Goal: Transaction & Acquisition: Obtain resource

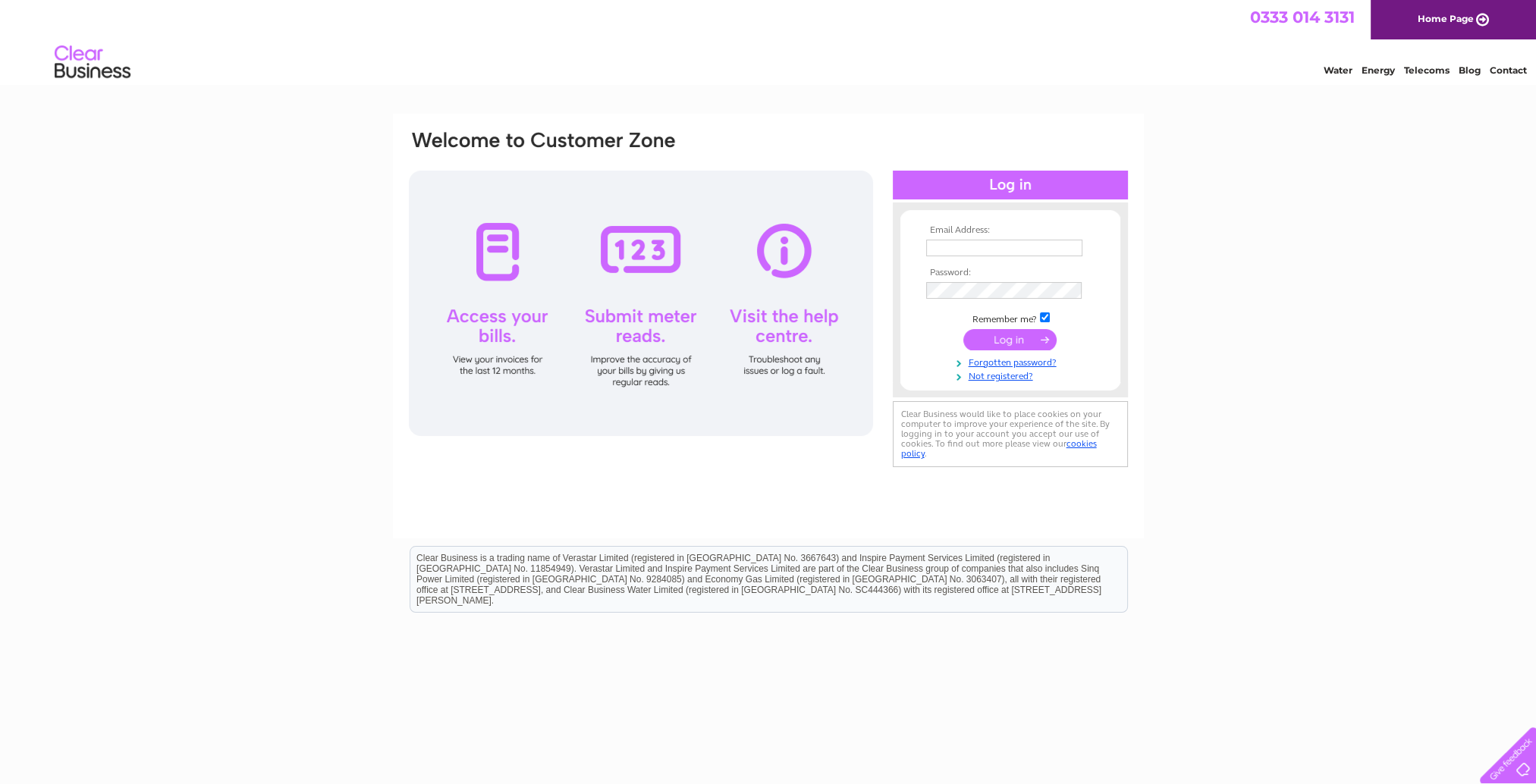
type input "accounts@celticclothing.co.uk"
click at [1012, 339] on input "submit" at bounding box center [1011, 339] width 94 height 21
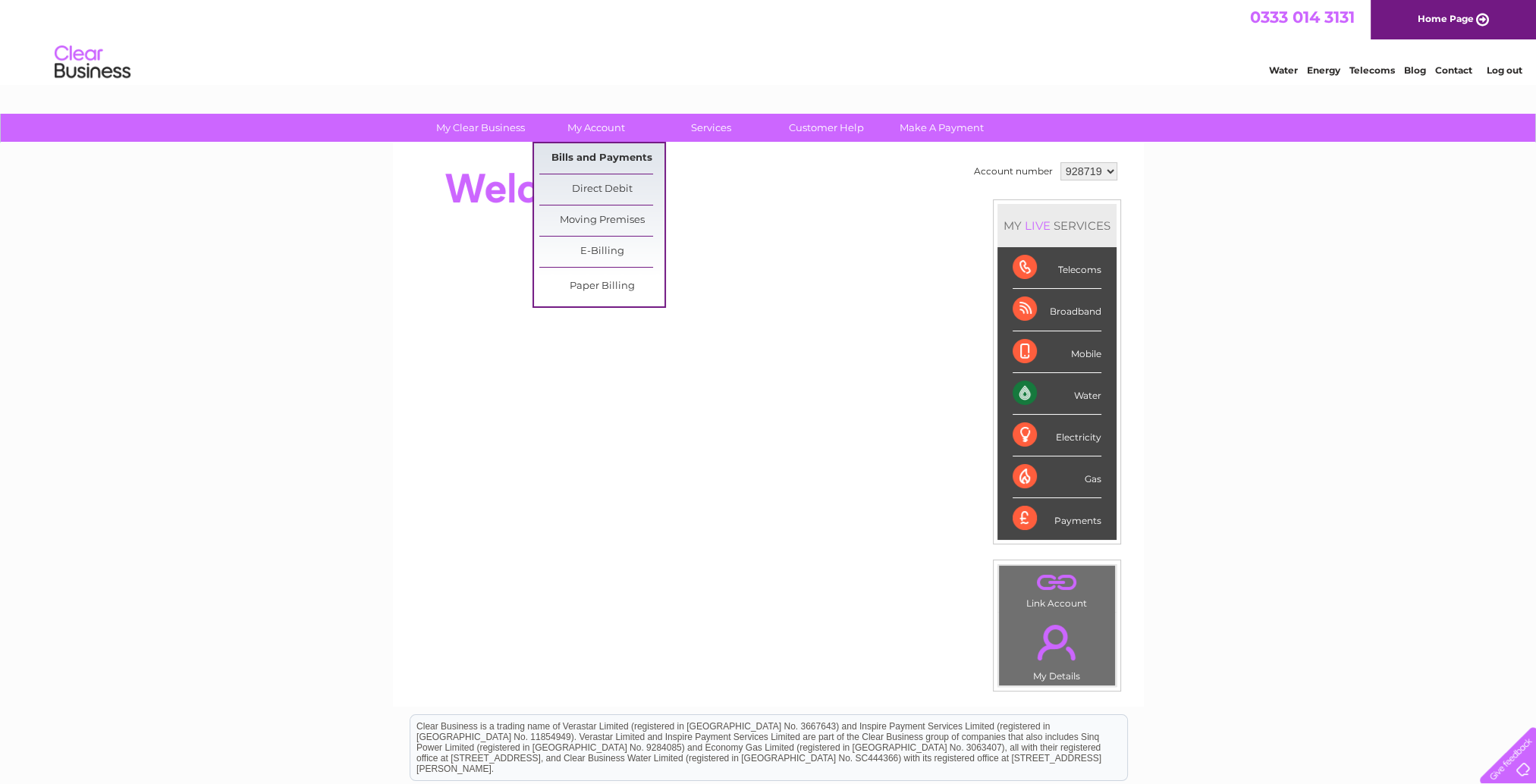
click at [584, 149] on link "Bills and Payments" at bounding box center [602, 159] width 125 height 30
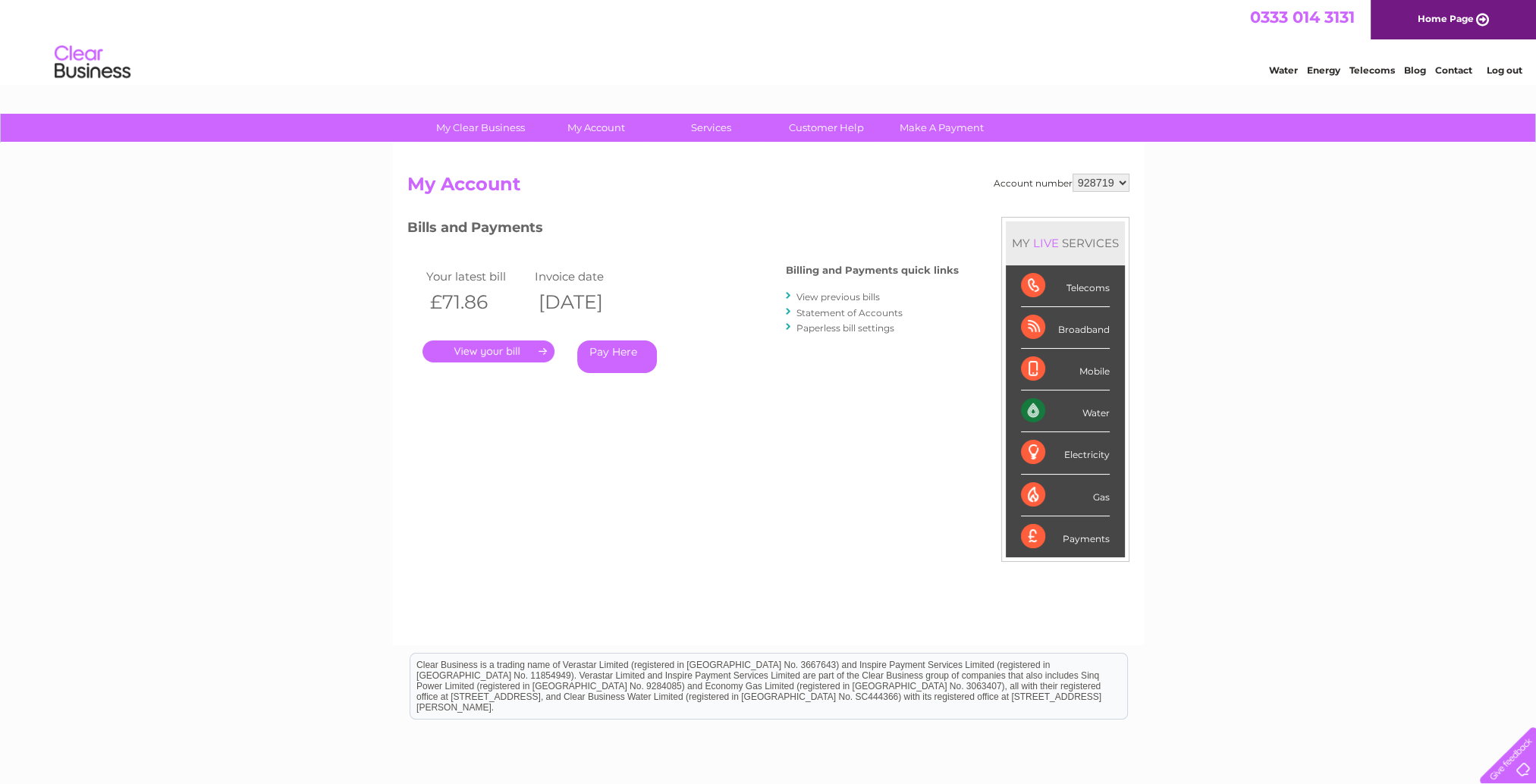
click at [502, 351] on link "." at bounding box center [489, 352] width 132 height 22
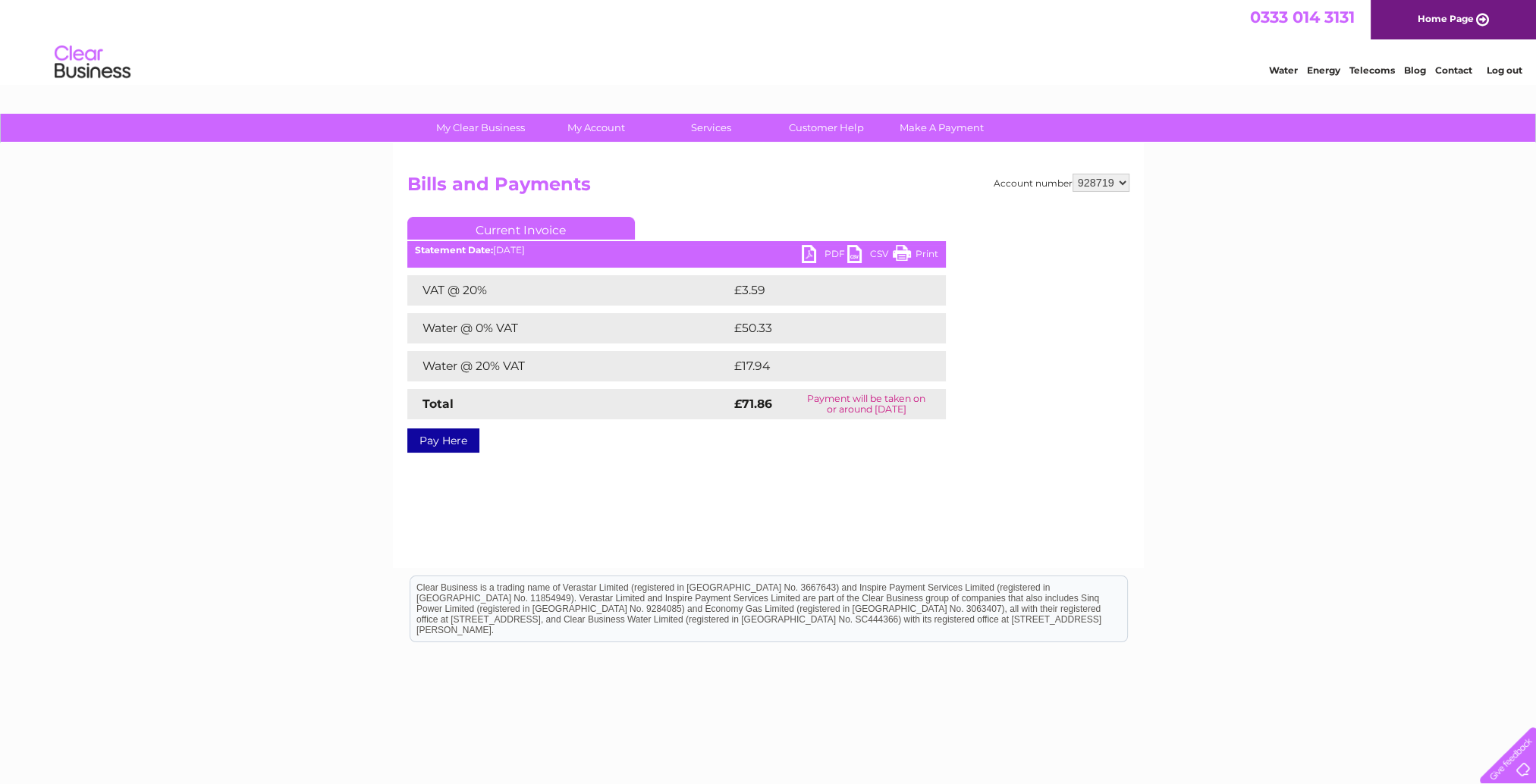
click at [832, 248] on link "PDF" at bounding box center [824, 255] width 46 height 22
click at [1123, 184] on select "928719" at bounding box center [1101, 183] width 57 height 18
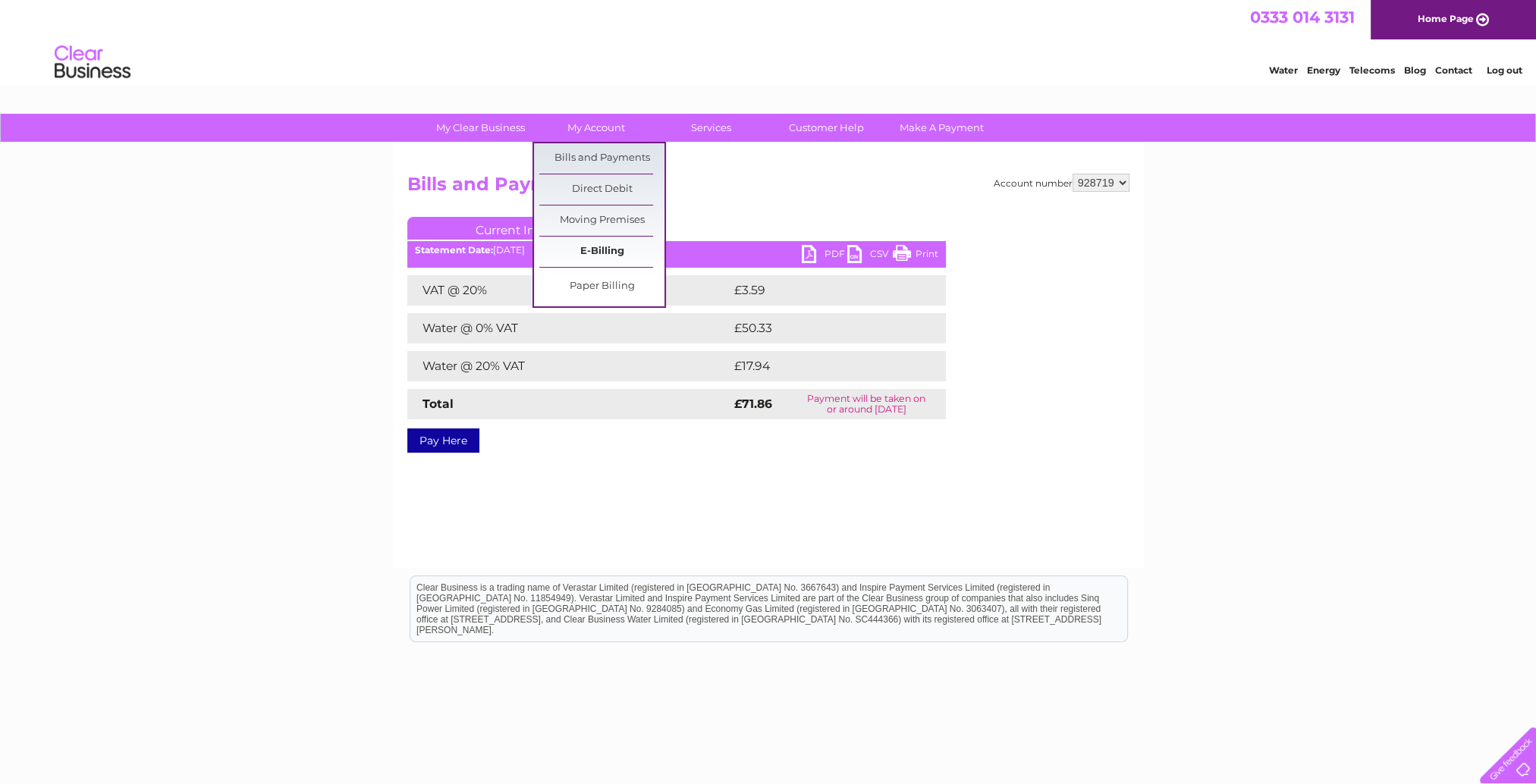
click at [602, 248] on link "E-Billing" at bounding box center [602, 251] width 125 height 30
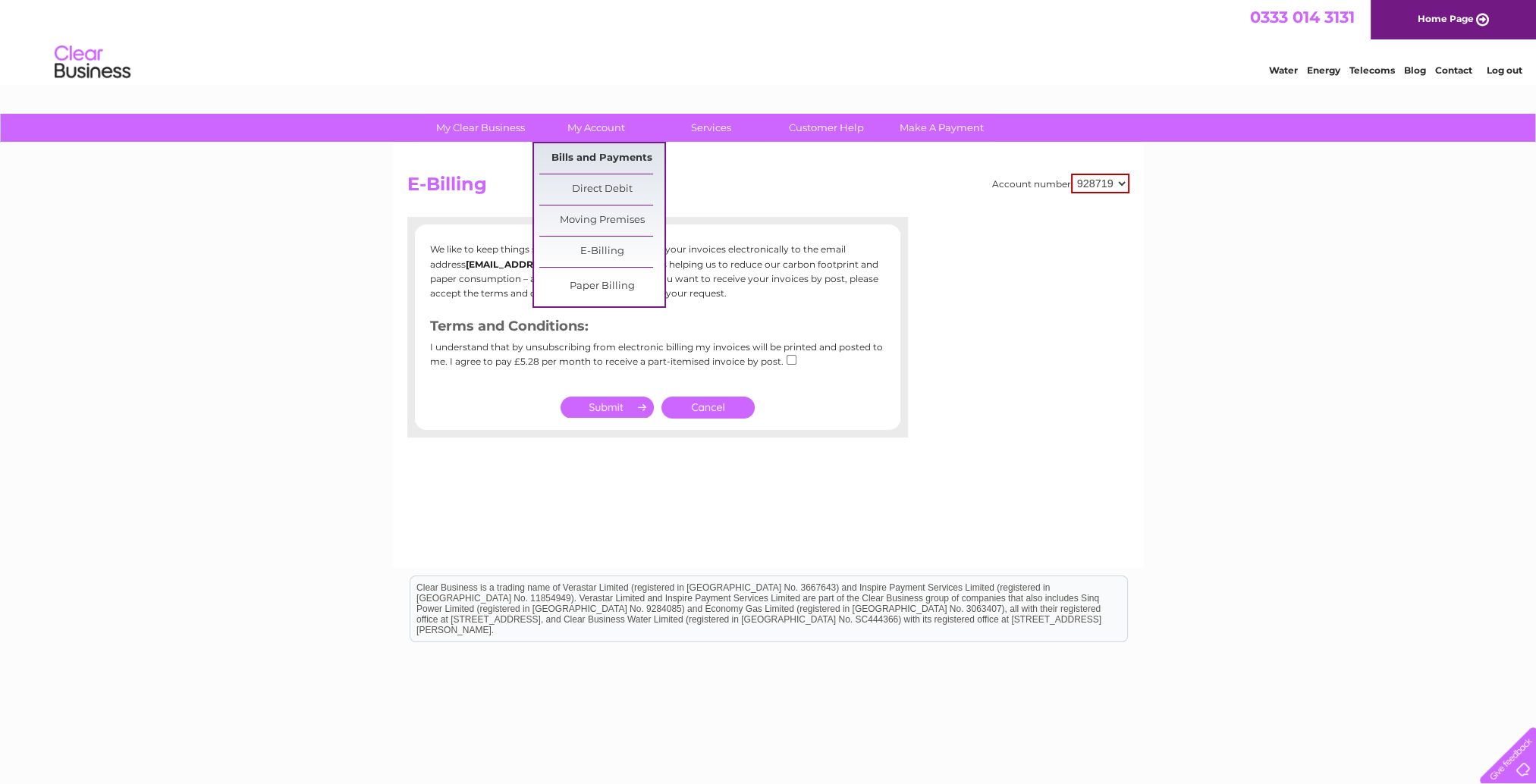
click at [589, 159] on link "Bills and Payments" at bounding box center [602, 159] width 125 height 30
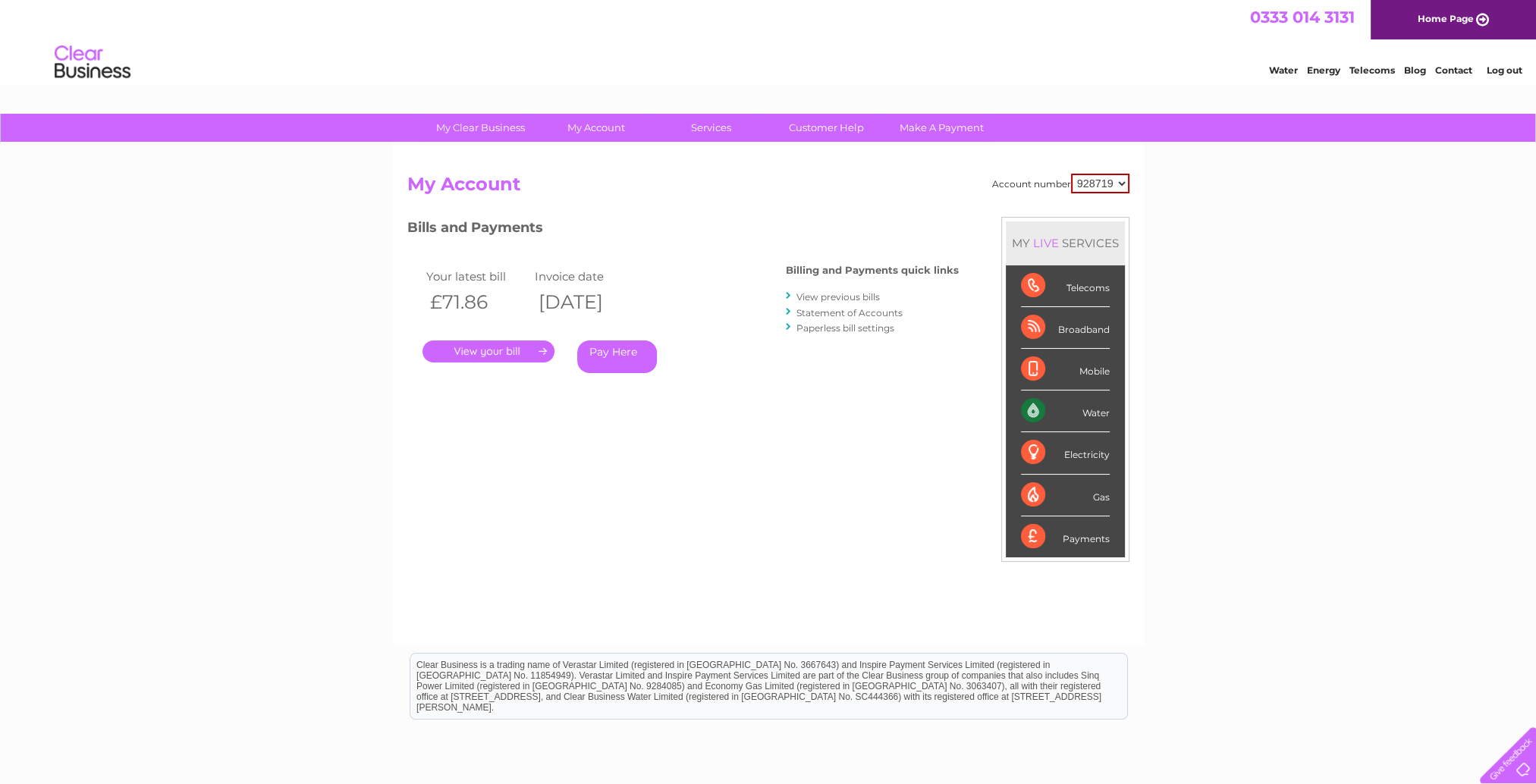
click at [540, 349] on link "." at bounding box center [489, 352] width 132 height 22
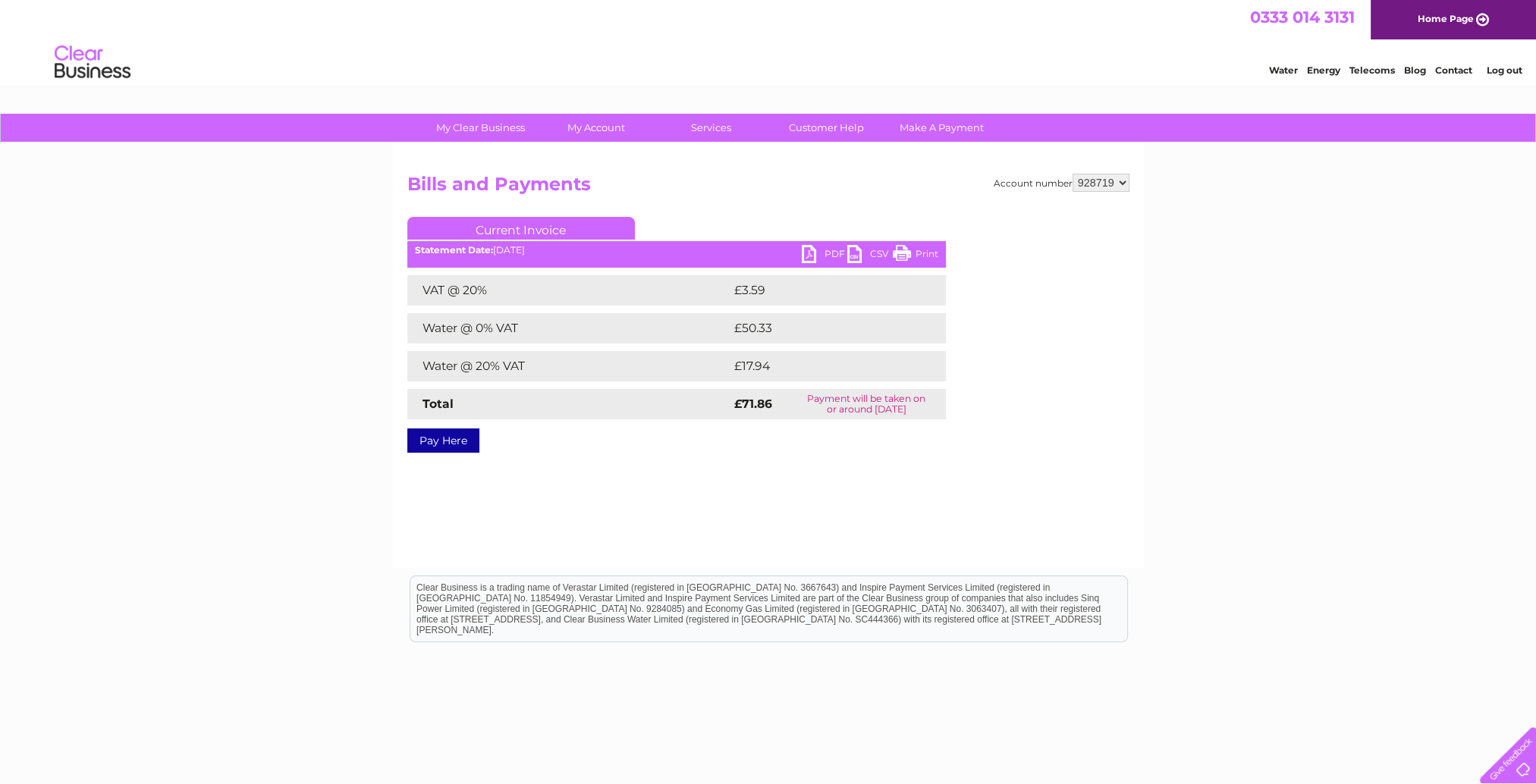
click at [1128, 190] on select "928719" at bounding box center [1101, 183] width 57 height 18
click at [595, 230] on link "Current Invoice" at bounding box center [521, 228] width 228 height 23
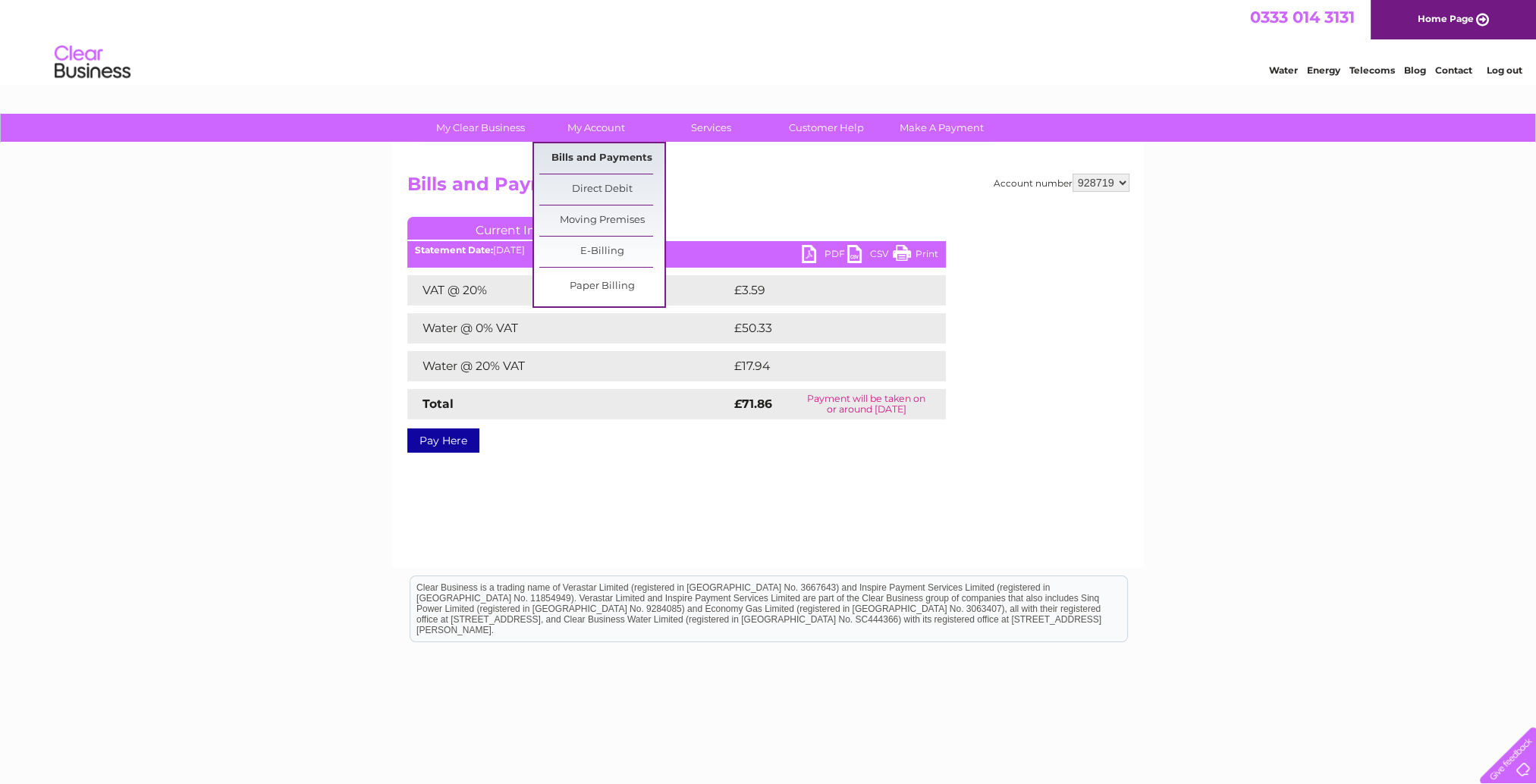
click at [613, 157] on link "Bills and Payments" at bounding box center [602, 159] width 125 height 30
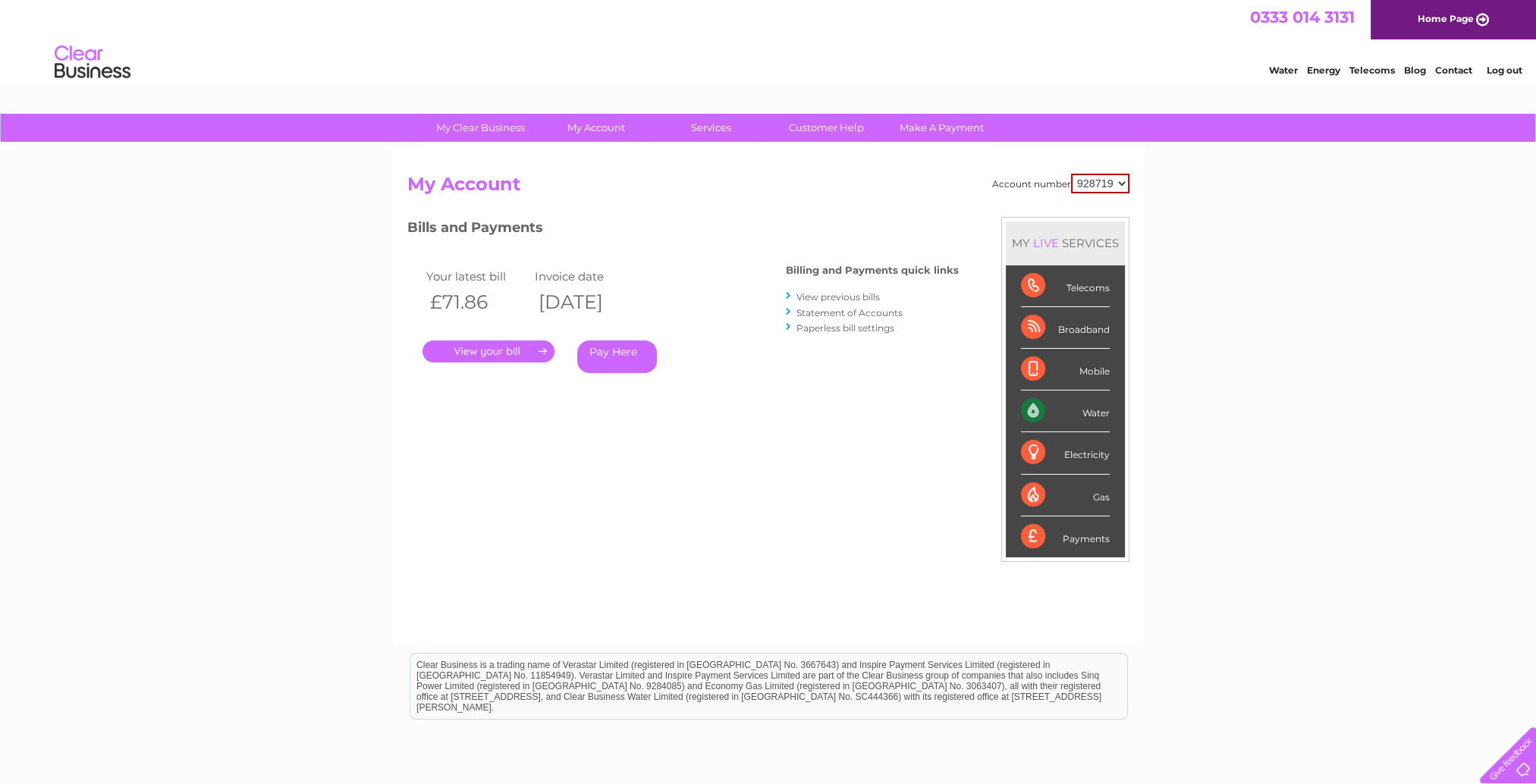
click at [832, 293] on link "View previous bills" at bounding box center [839, 297] width 84 height 12
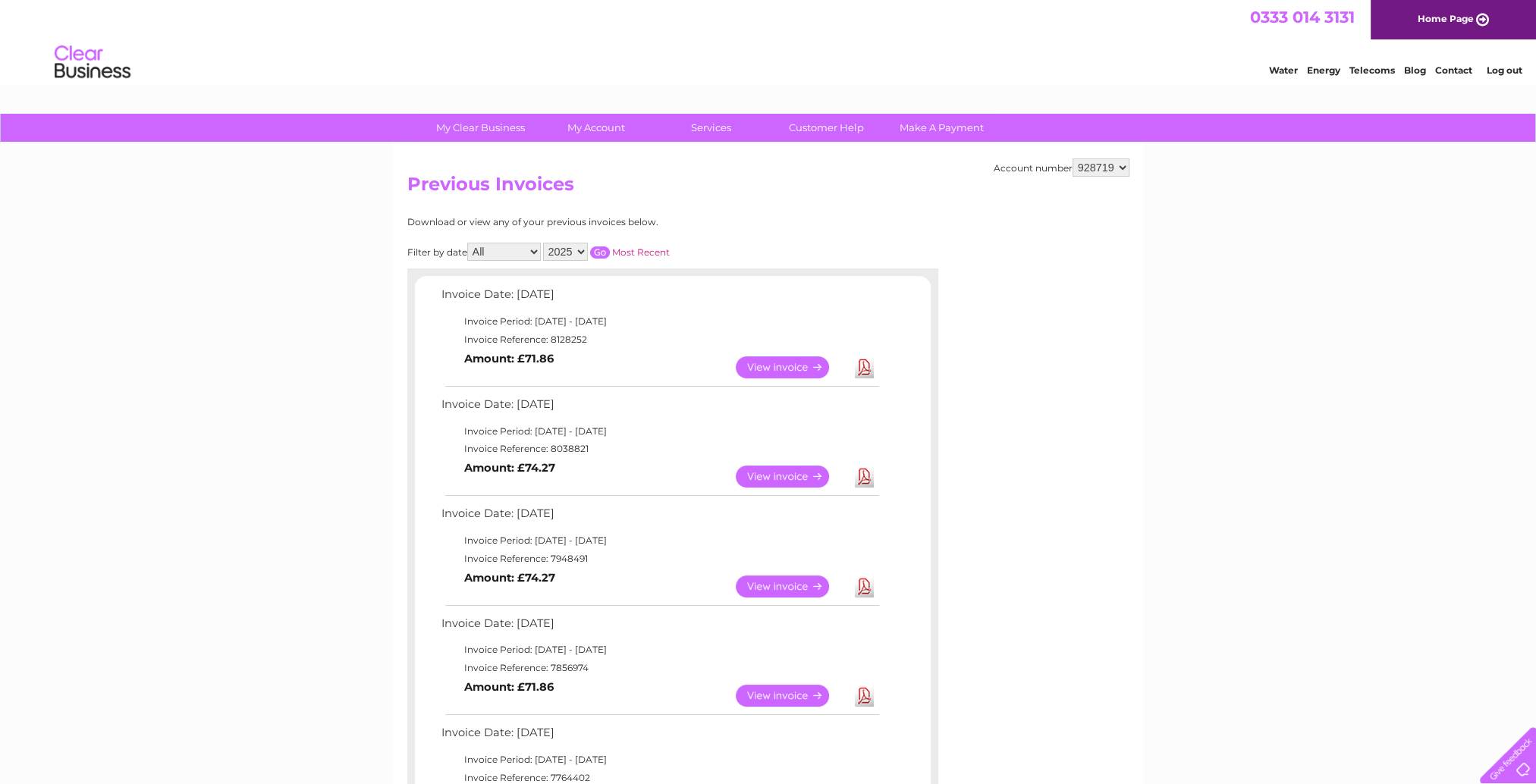
click at [815, 473] on link "View" at bounding box center [792, 477] width 112 height 22
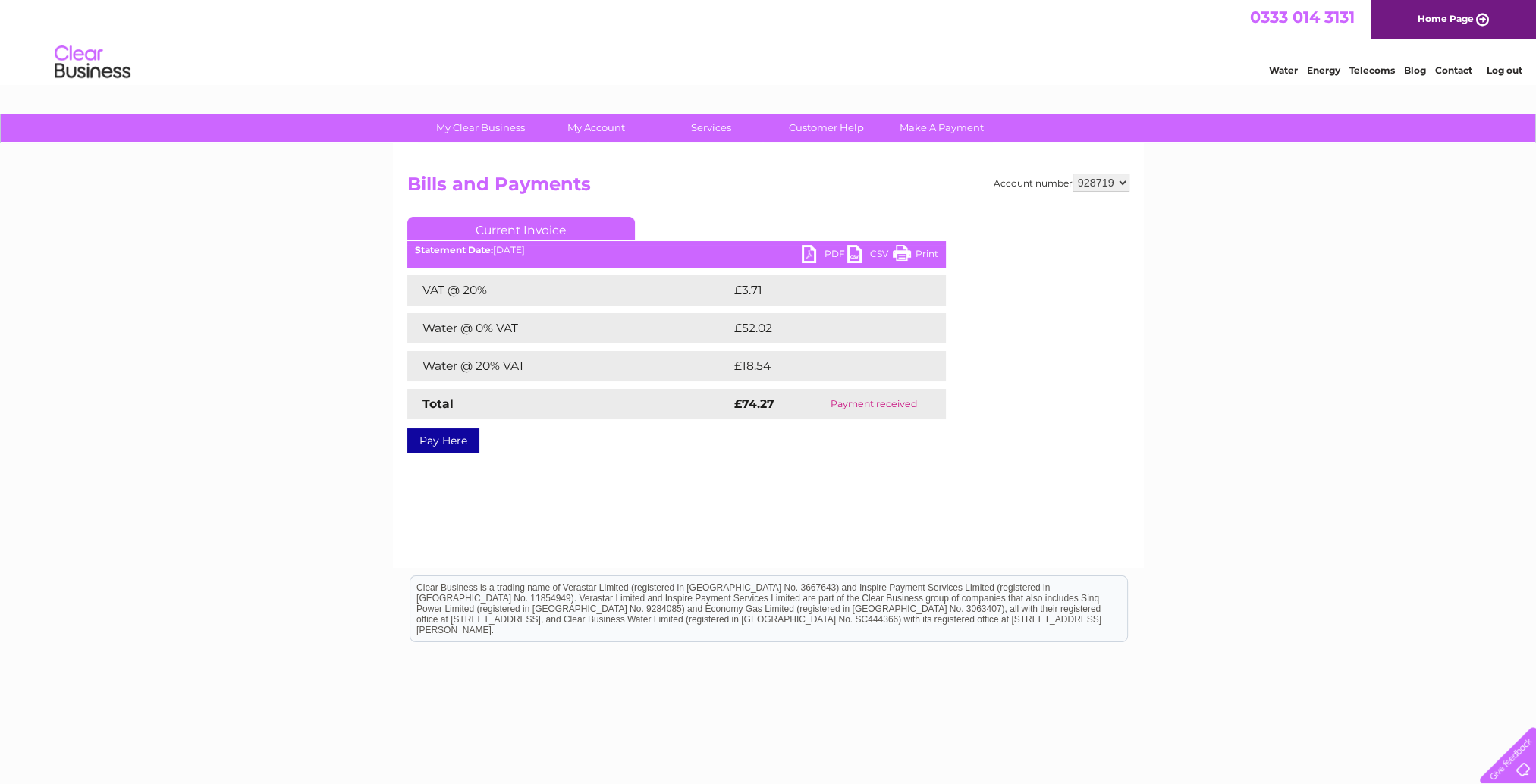
click at [830, 252] on link "PDF" at bounding box center [824, 255] width 46 height 22
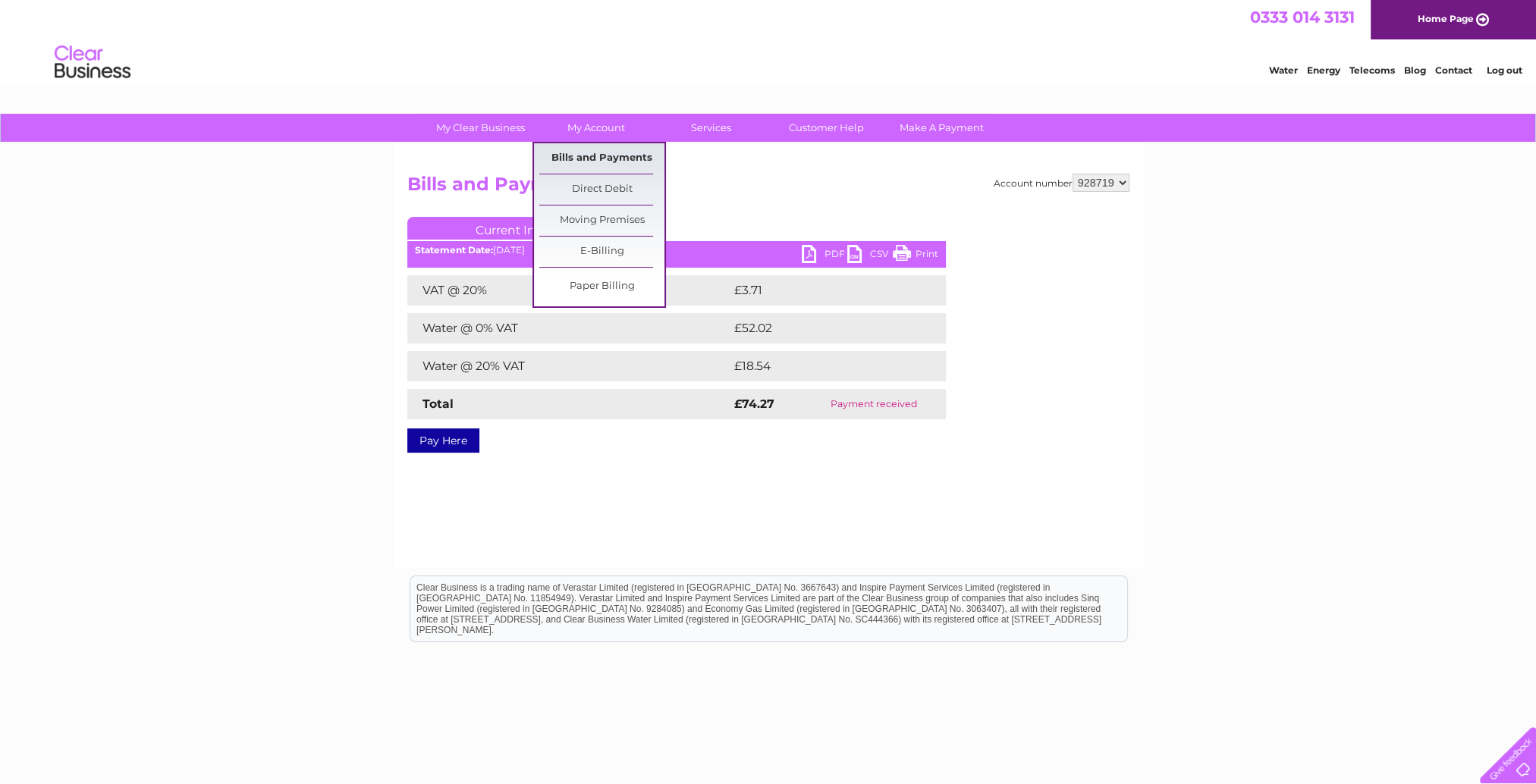
click at [616, 152] on link "Bills and Payments" at bounding box center [602, 159] width 125 height 30
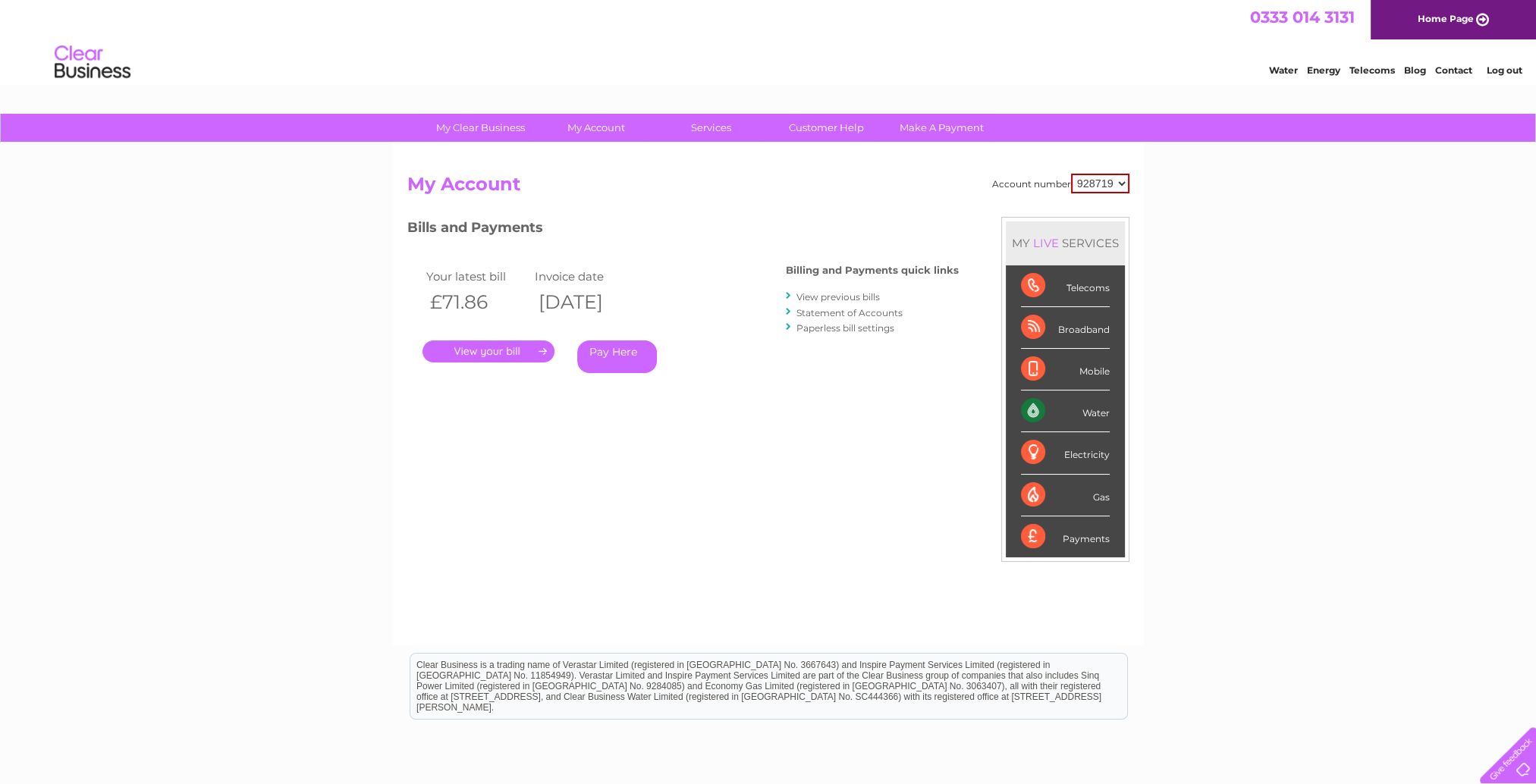
click at [839, 296] on link "View previous bills" at bounding box center [839, 297] width 84 height 12
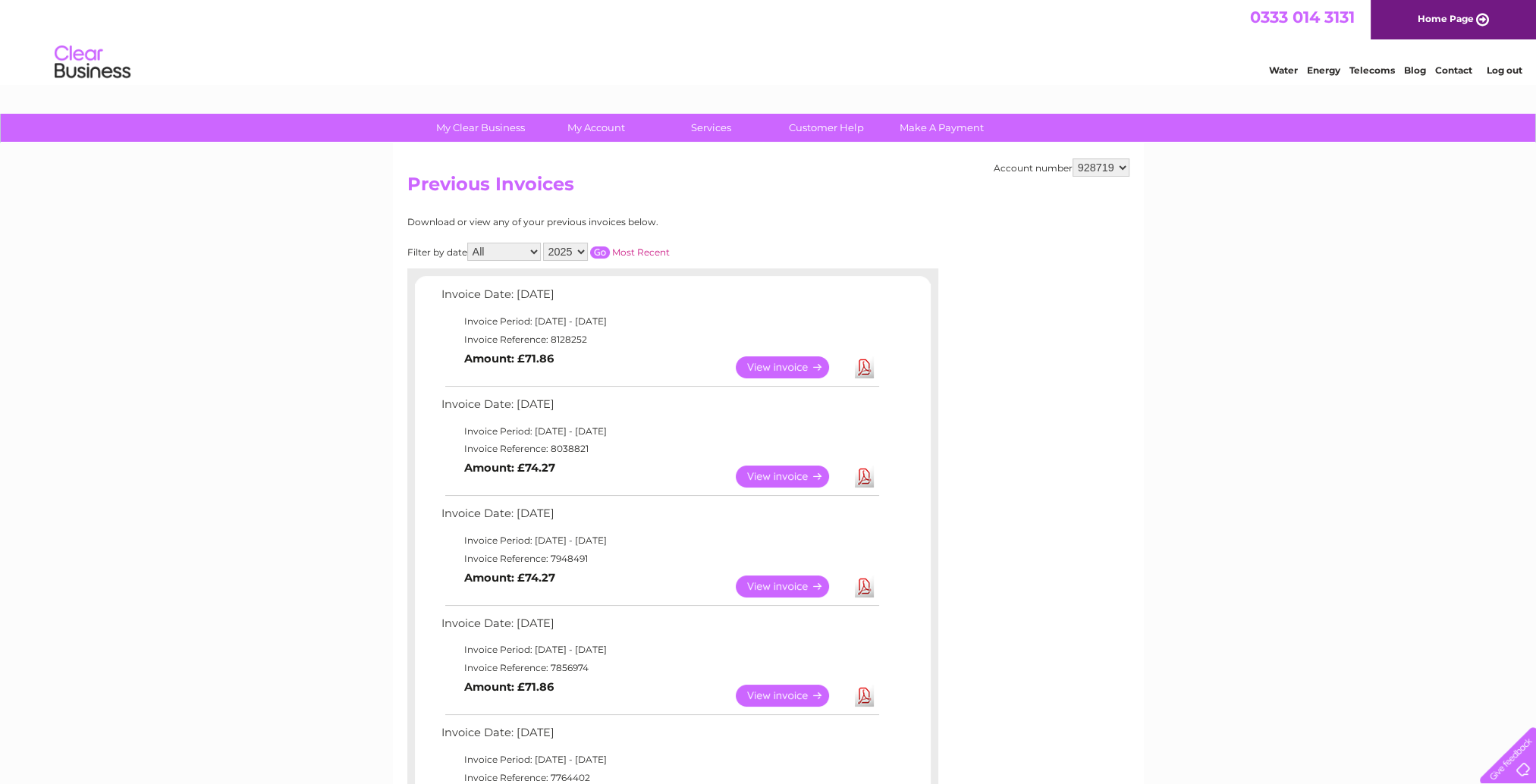
click at [790, 582] on link "View" at bounding box center [792, 586] width 112 height 22
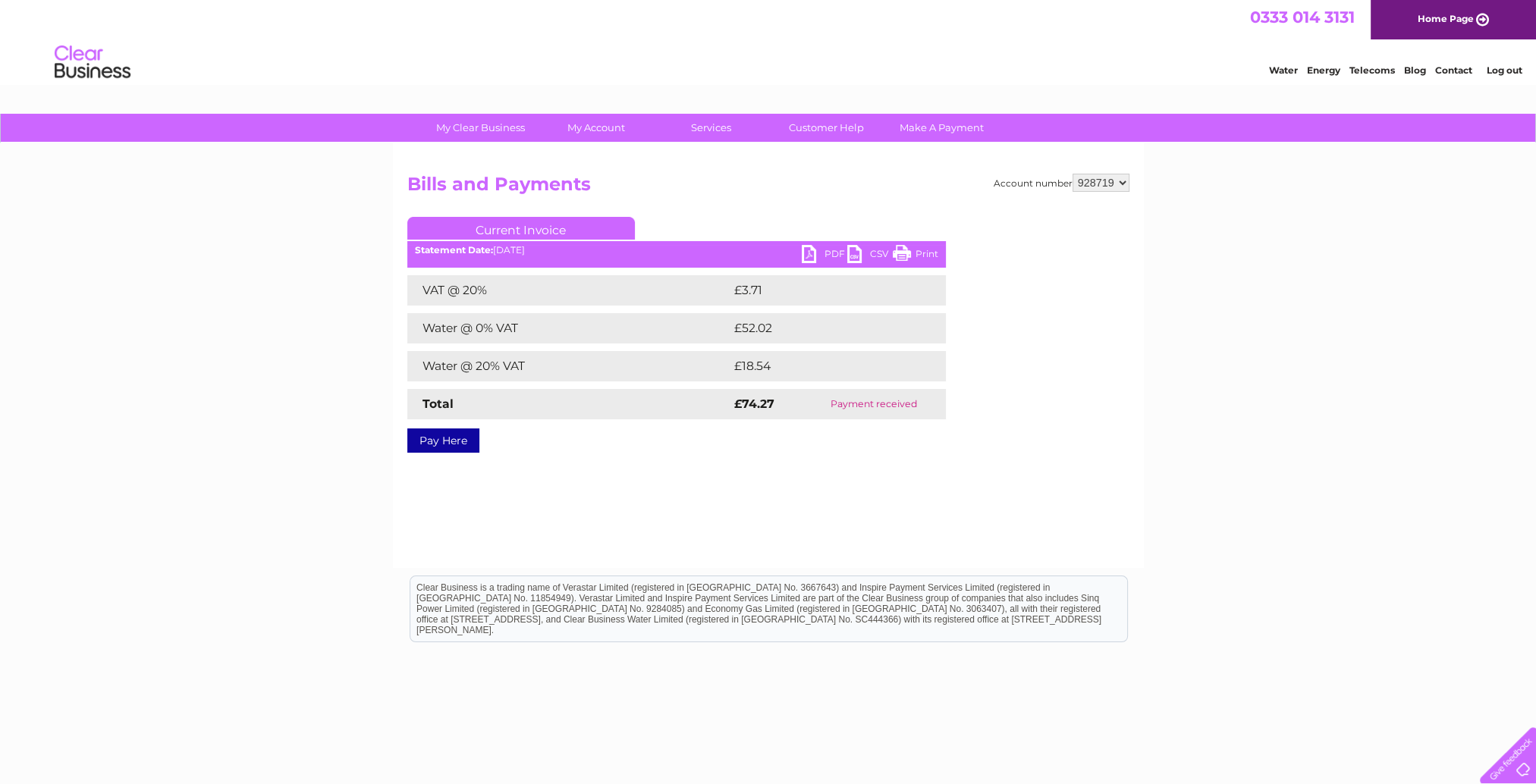
click at [822, 256] on link "PDF" at bounding box center [824, 255] width 46 height 22
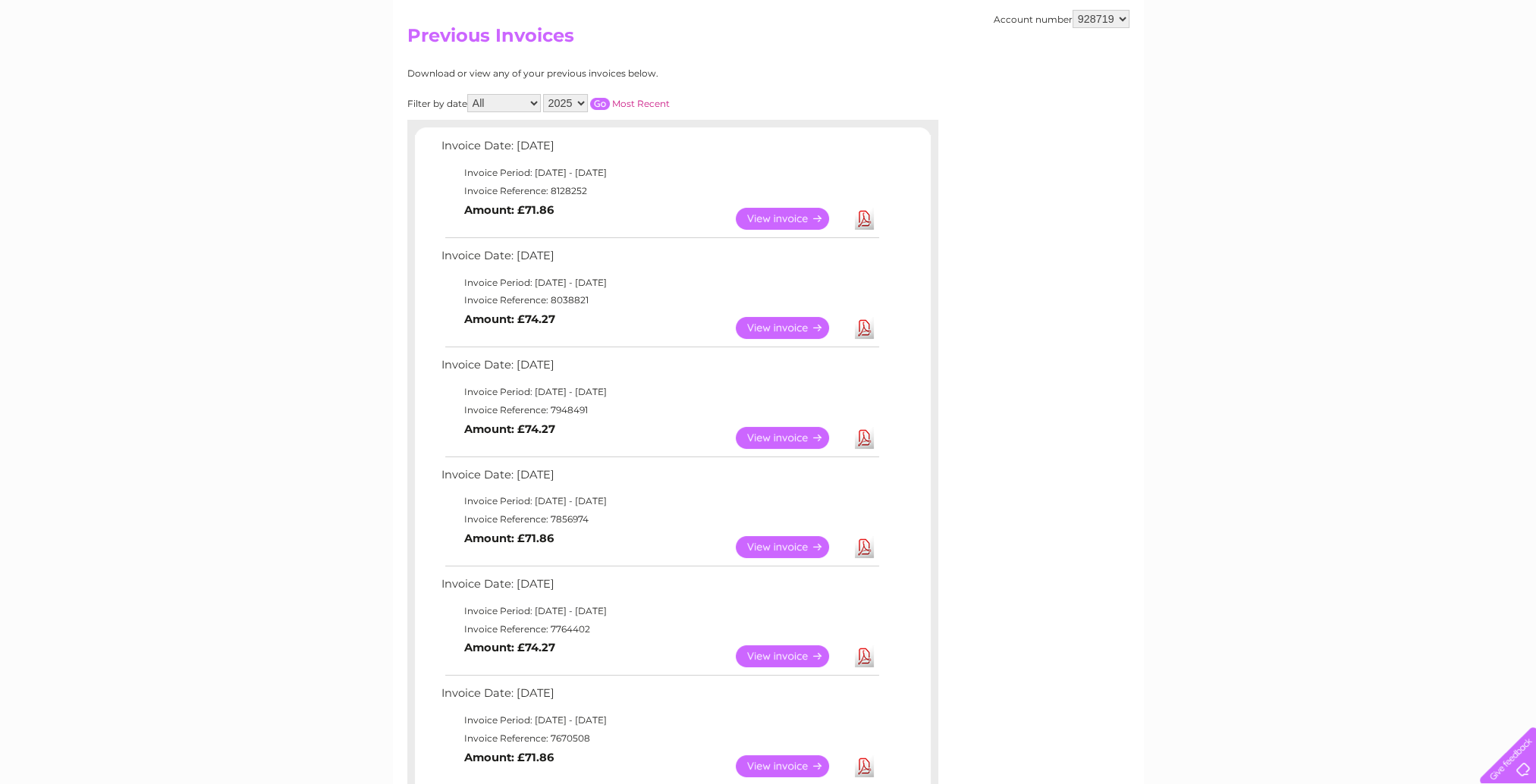
scroll to position [152, 0]
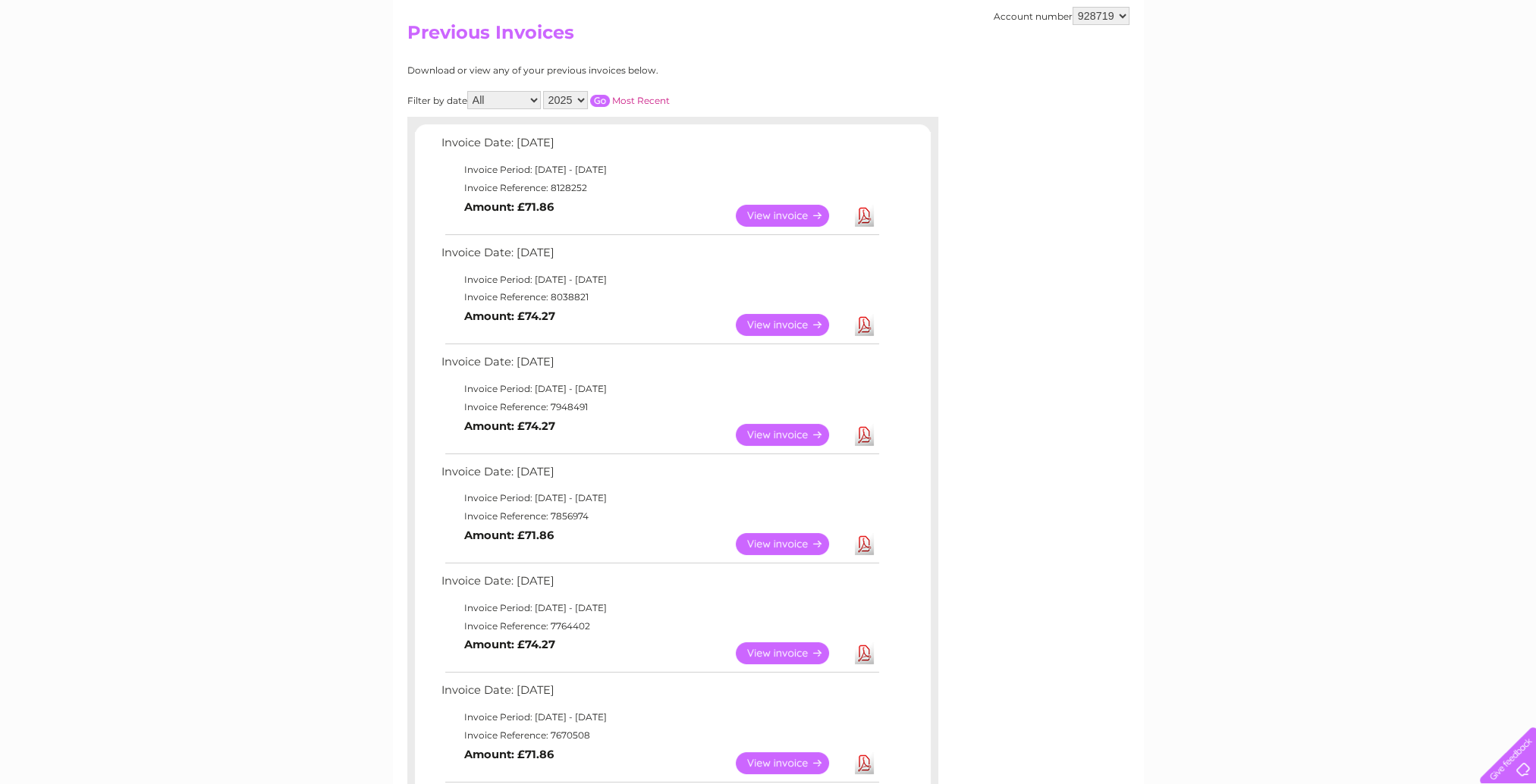
click at [789, 548] on link "View" at bounding box center [792, 544] width 112 height 22
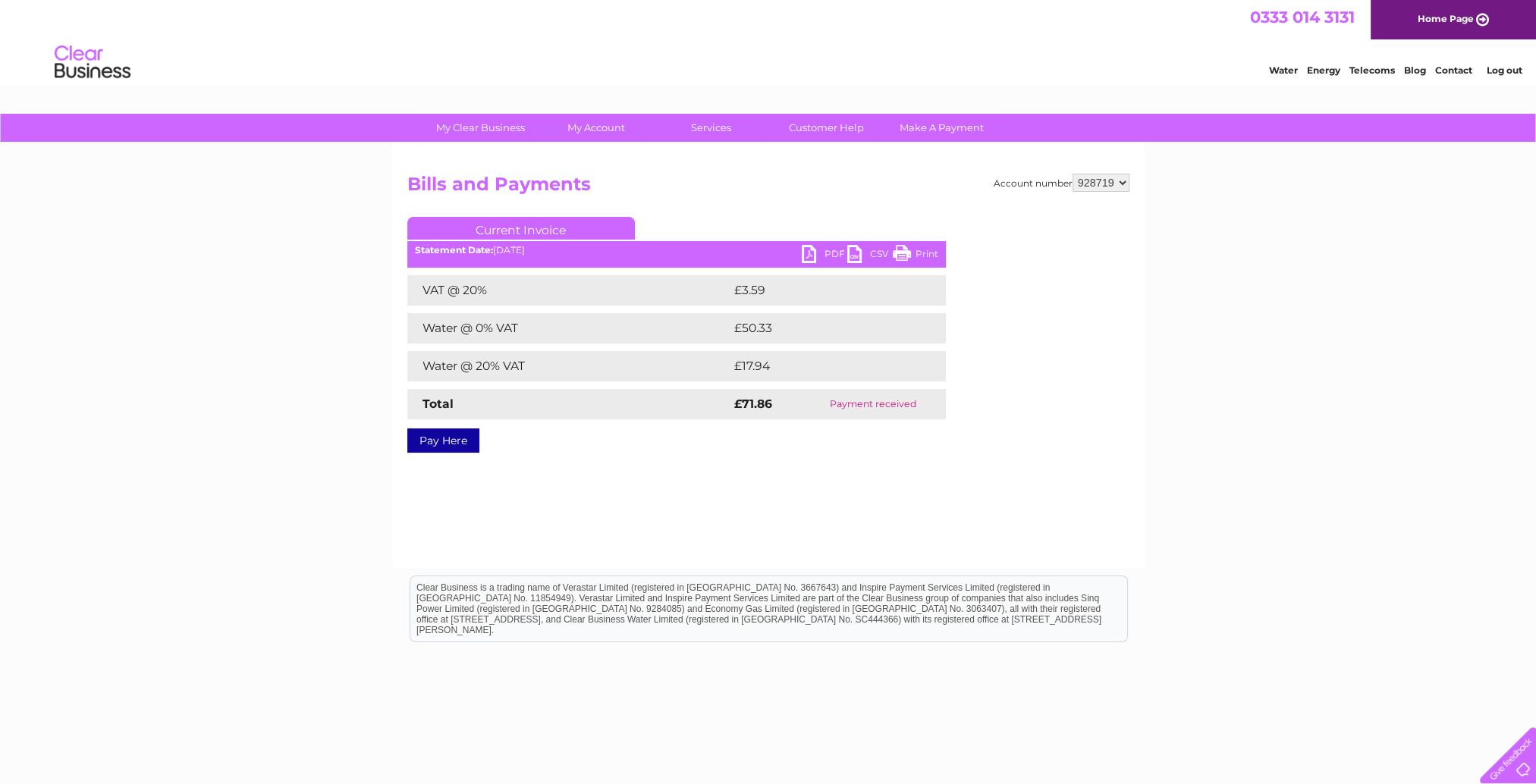
drag, startPoint x: 804, startPoint y: 255, endPoint x: 803, endPoint y: 282, distance: 27.0
click at [804, 255] on link "PDF" at bounding box center [824, 255] width 46 height 22
